Goal: Entertainment & Leisure: Consume media (video, audio)

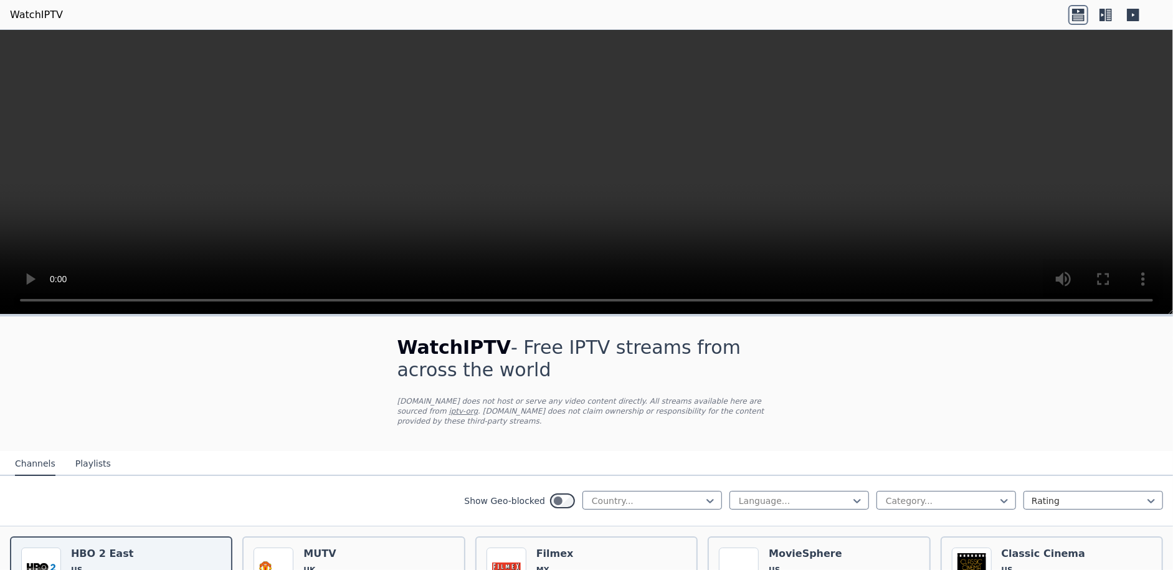
scroll to position [249, 0]
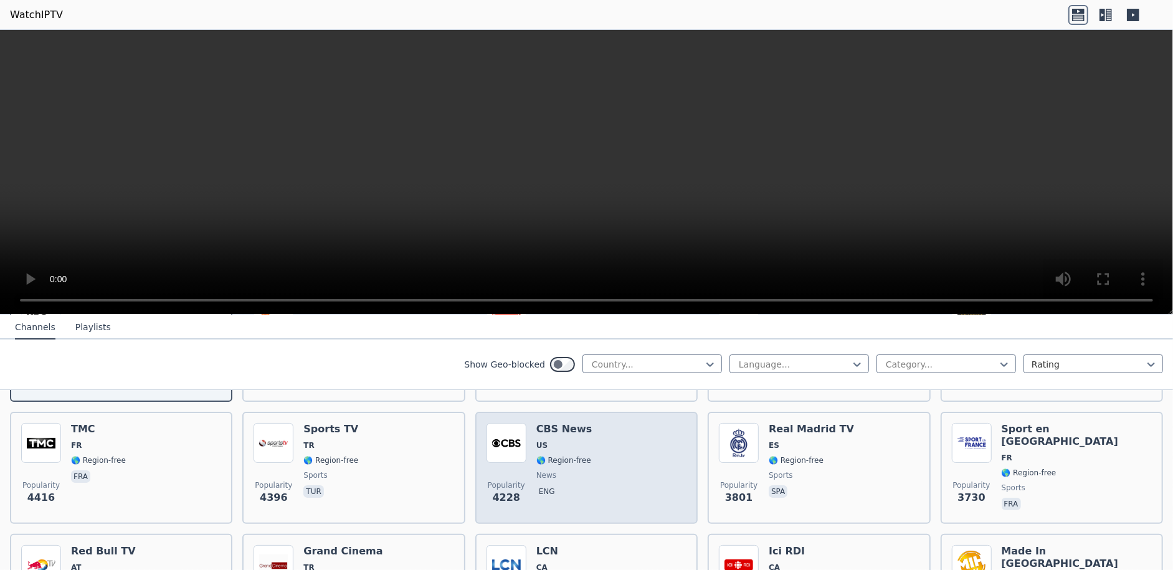
click at [568, 455] on span "🌎 Region-free" at bounding box center [563, 460] width 55 height 10
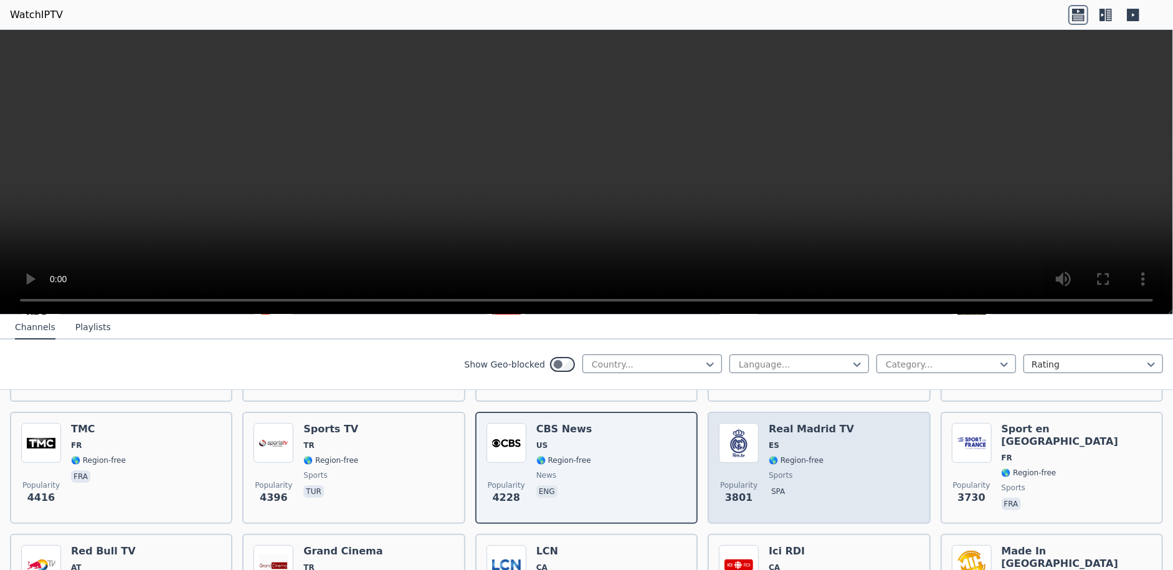
click at [789, 455] on span "🌎 Region-free" at bounding box center [796, 460] width 55 height 10
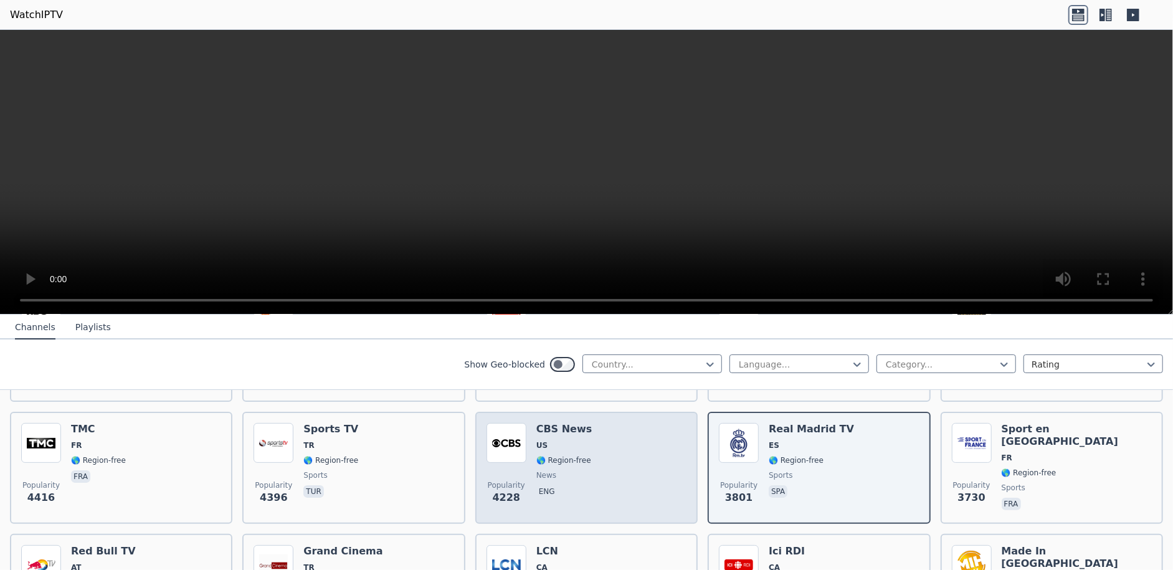
click at [596, 457] on div "Popularity 4228 CBS News US 🌎 Region-free news eng" at bounding box center [587, 468] width 200 height 90
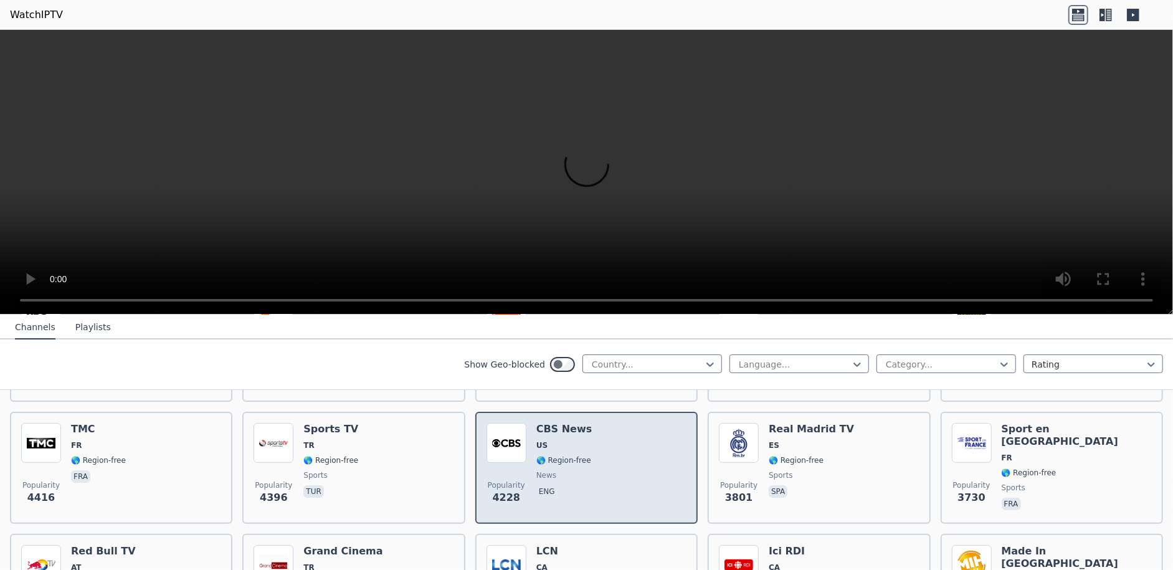
scroll to position [312, 0]
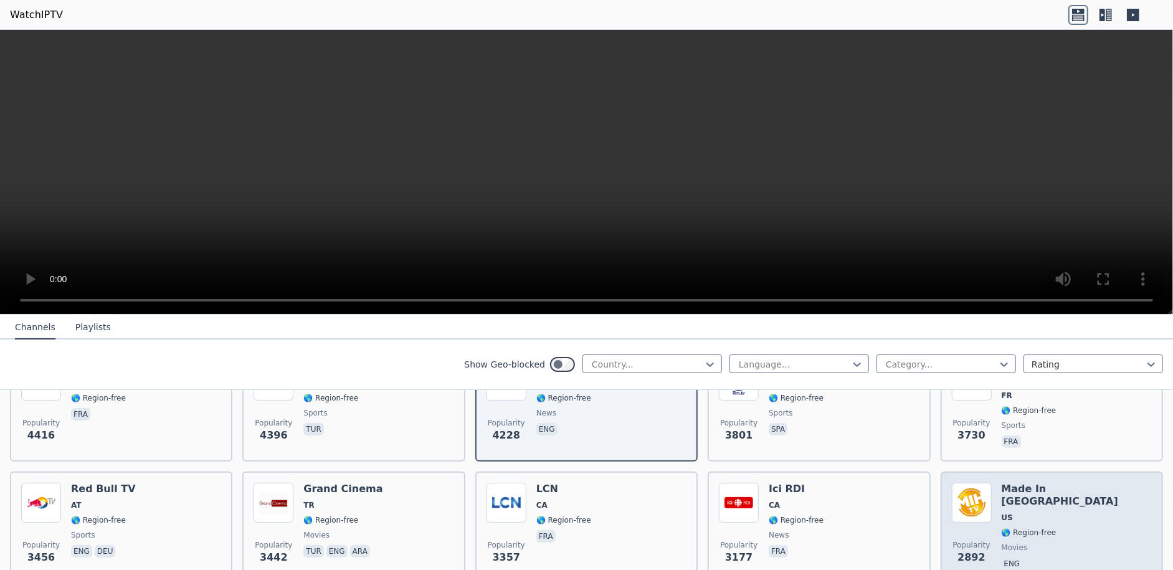
click at [1044, 528] on span "🌎 Region-free" at bounding box center [1077, 533] width 150 height 10
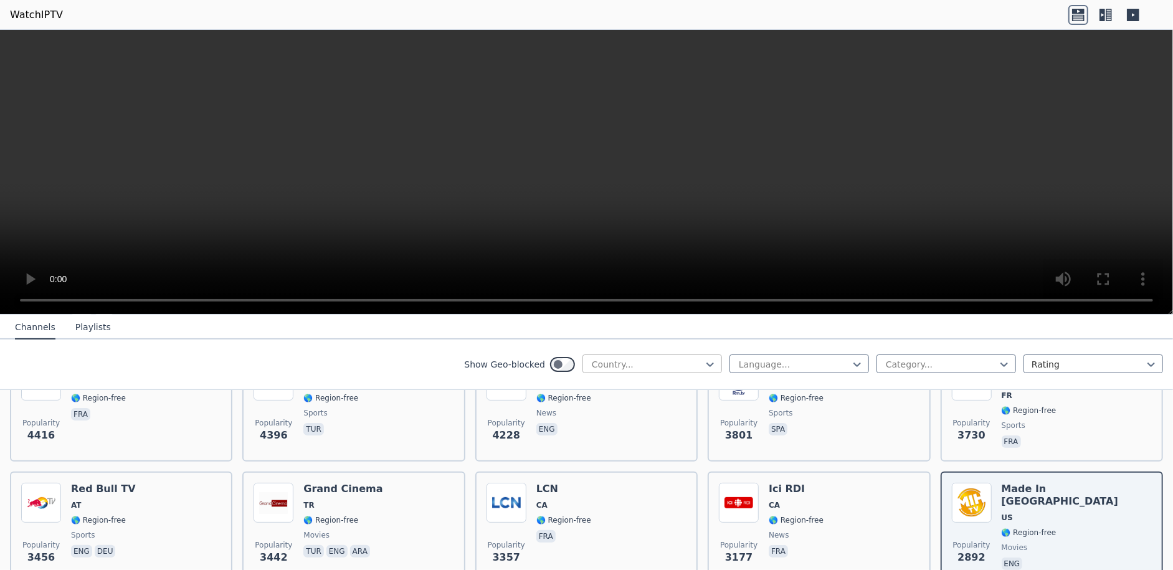
click at [686, 368] on div at bounding box center [647, 364] width 113 height 12
click at [694, 363] on div at bounding box center [647, 364] width 113 height 12
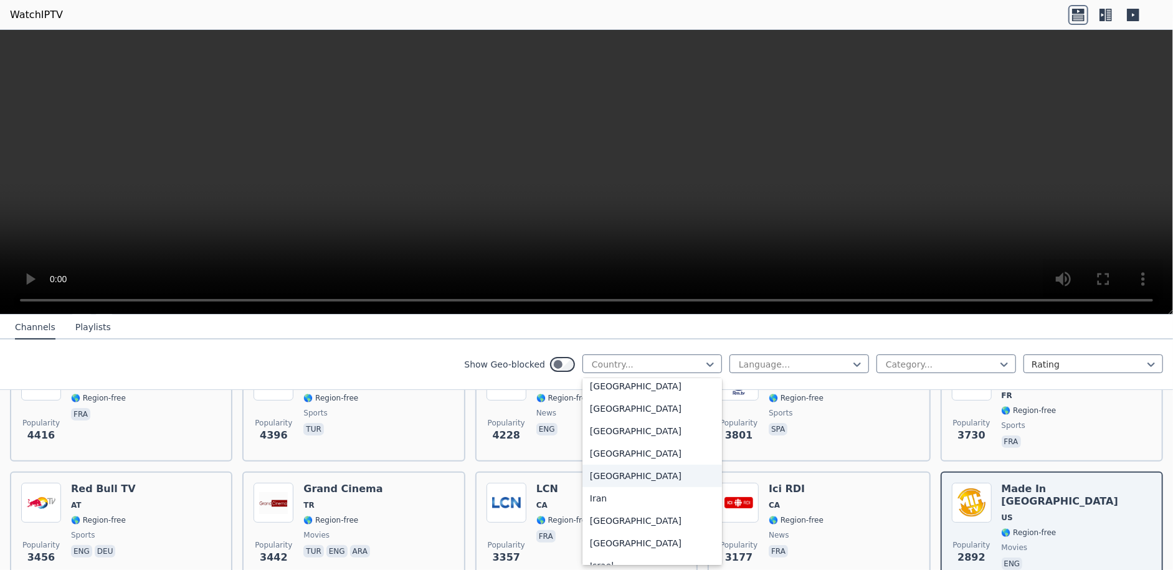
scroll to position [1932, 0]
click at [595, 401] on div "[GEOGRAPHIC_DATA]" at bounding box center [653, 389] width 140 height 22
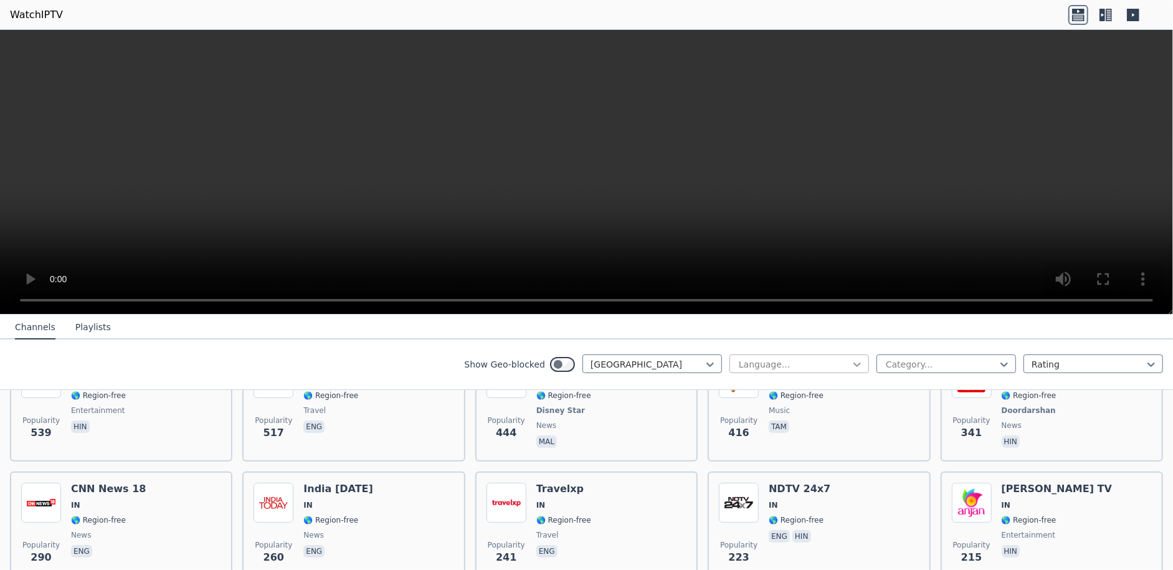
click at [851, 358] on icon at bounding box center [857, 364] width 12 height 12
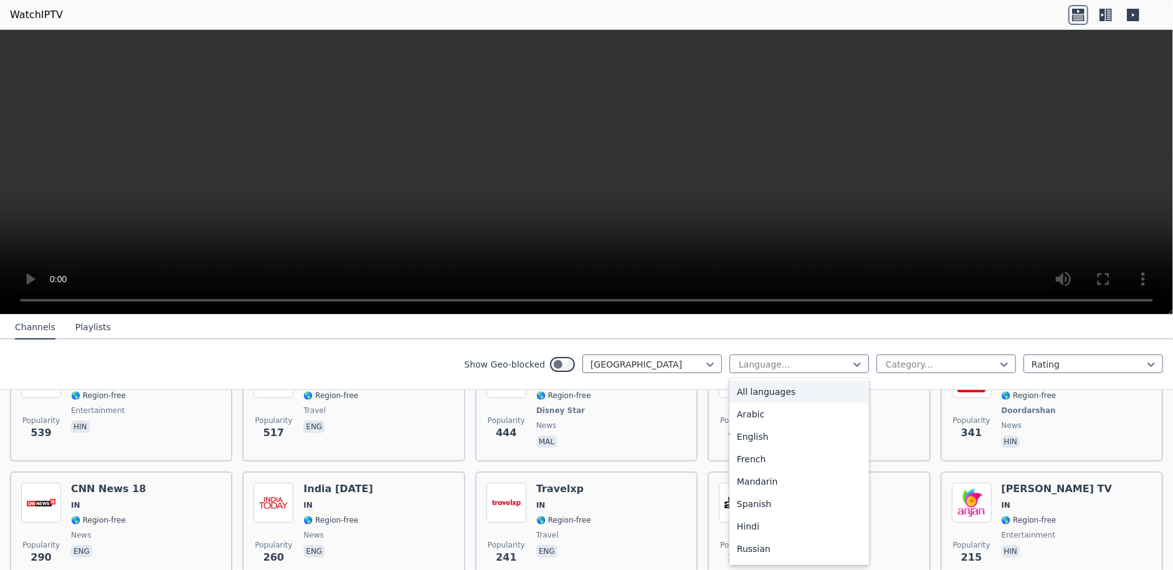
click at [943, 254] on video at bounding box center [586, 172] width 1173 height 285
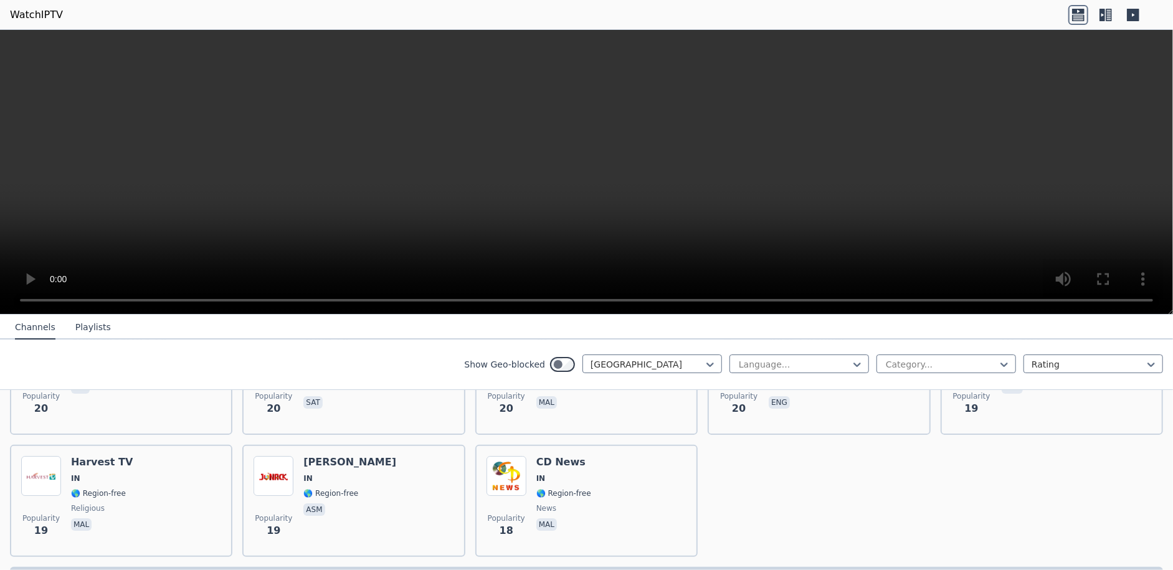
scroll to position [3436, 0]
